Goal: Information Seeking & Learning: Learn about a topic

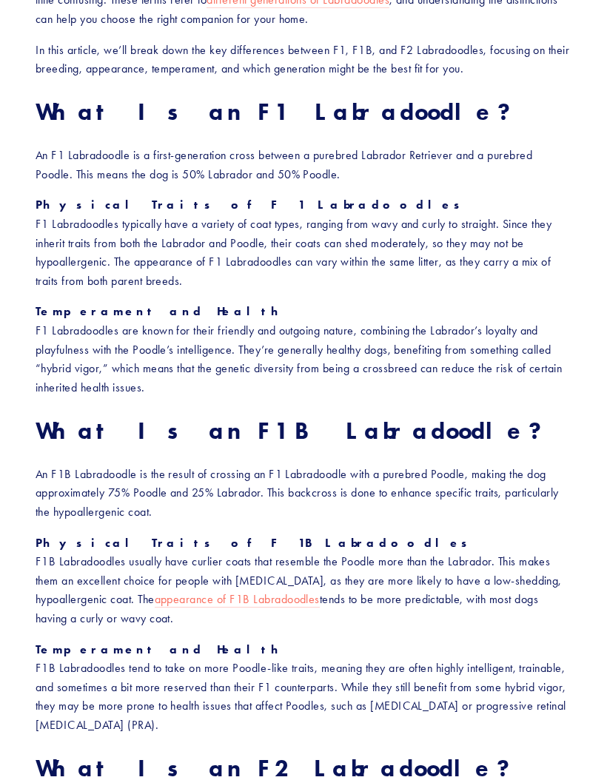
scroll to position [582, 0]
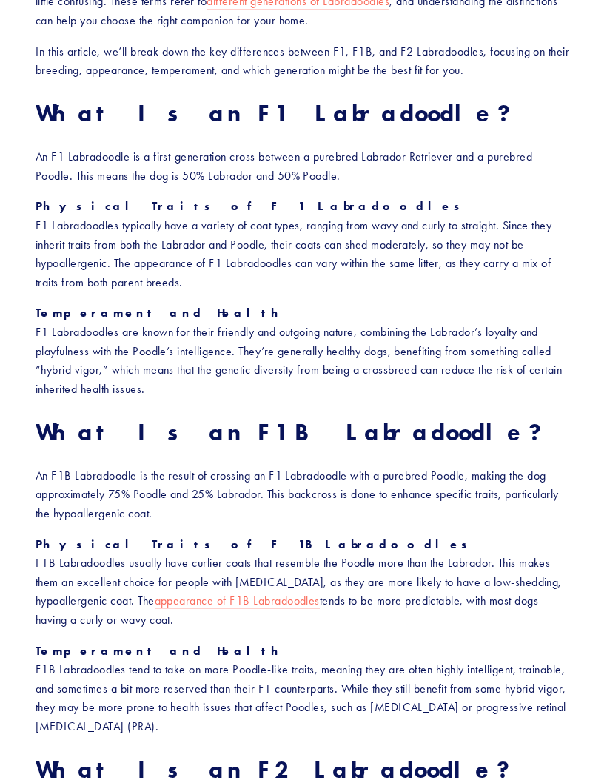
click at [433, 595] on p "Physical Traits of F1B Labradoodles F1B Labradoodles usually have curlier coats…" at bounding box center [304, 583] width 536 height 95
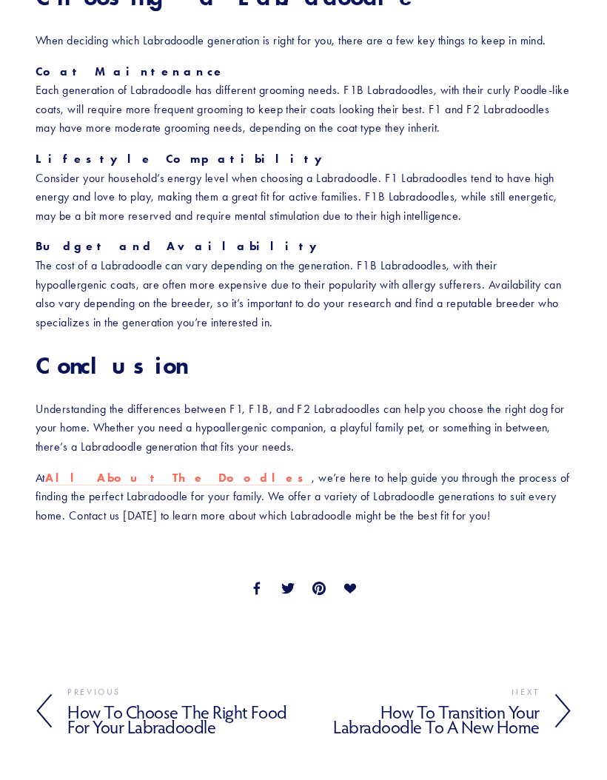
scroll to position [2157, 0]
click at [196, 702] on h4 "How to Choose the Right Food for Your Labradoodle" at bounding box center [185, 720] width 236 height 37
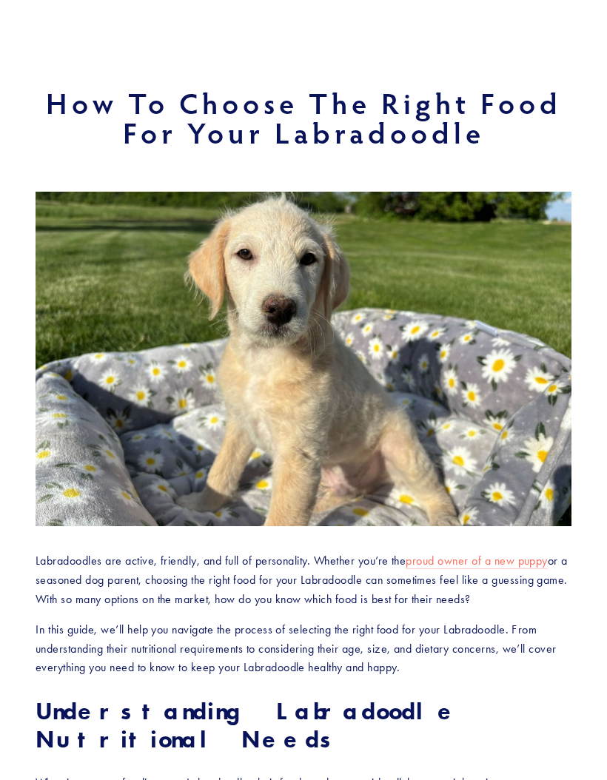
scroll to position [95, 0]
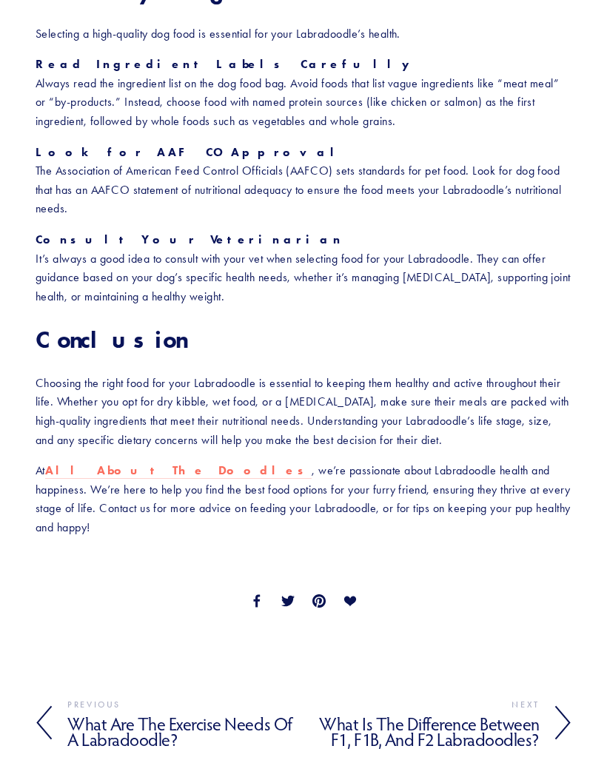
scroll to position [2623, 0]
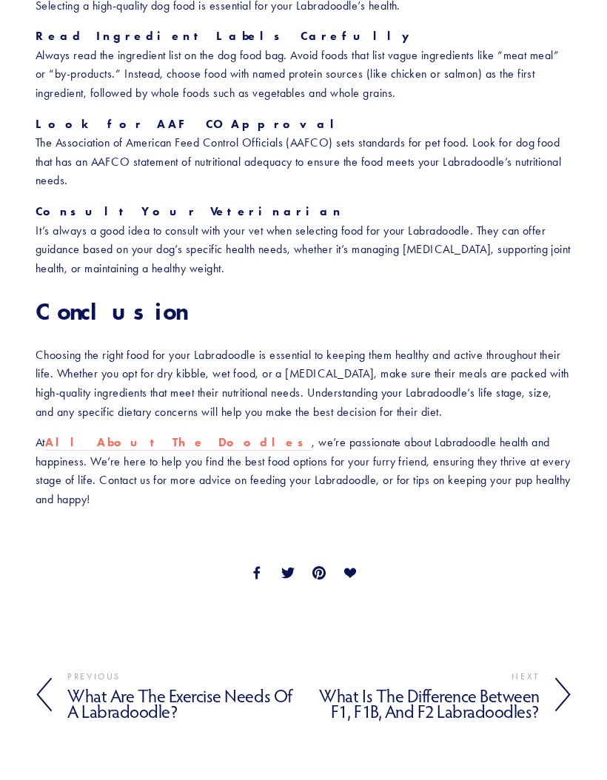
click at [479, 686] on h4 "What Is the Difference Between F1, F1B, and F2 Labradoodles?" at bounding box center [421, 704] width 236 height 37
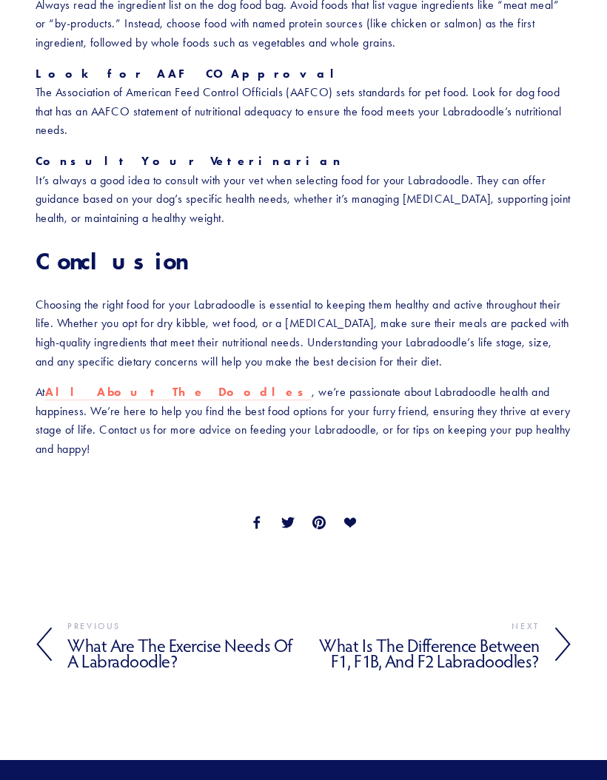
scroll to position [2674, 0]
click at [141, 635] on h4 "What Are the Exercise Needs of a Labradoodle?" at bounding box center [185, 653] width 236 height 37
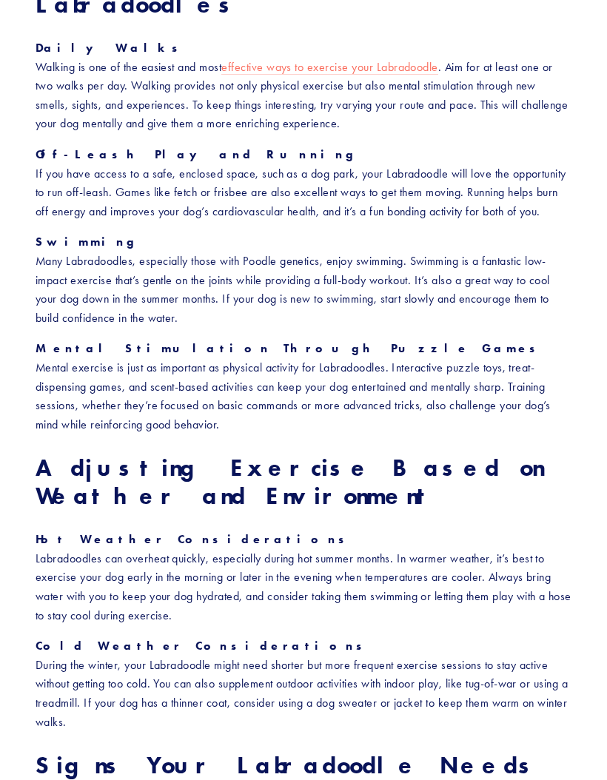
scroll to position [1556, 0]
click at [585, 502] on section "What Are the Exercise Needs of a Labradoodle? Labradoodles are energetic, playf…" at bounding box center [303, 192] width 607 height 3306
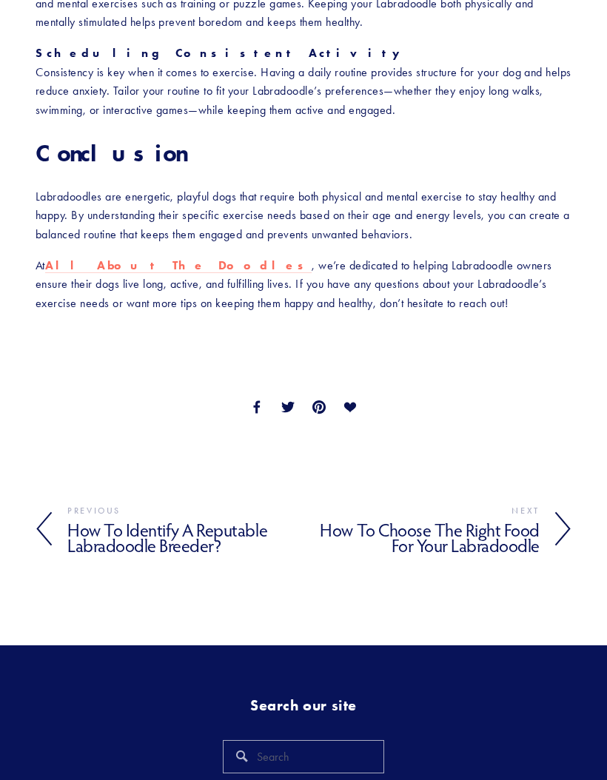
scroll to position [2754, 0]
